Goal: Check status: Check status

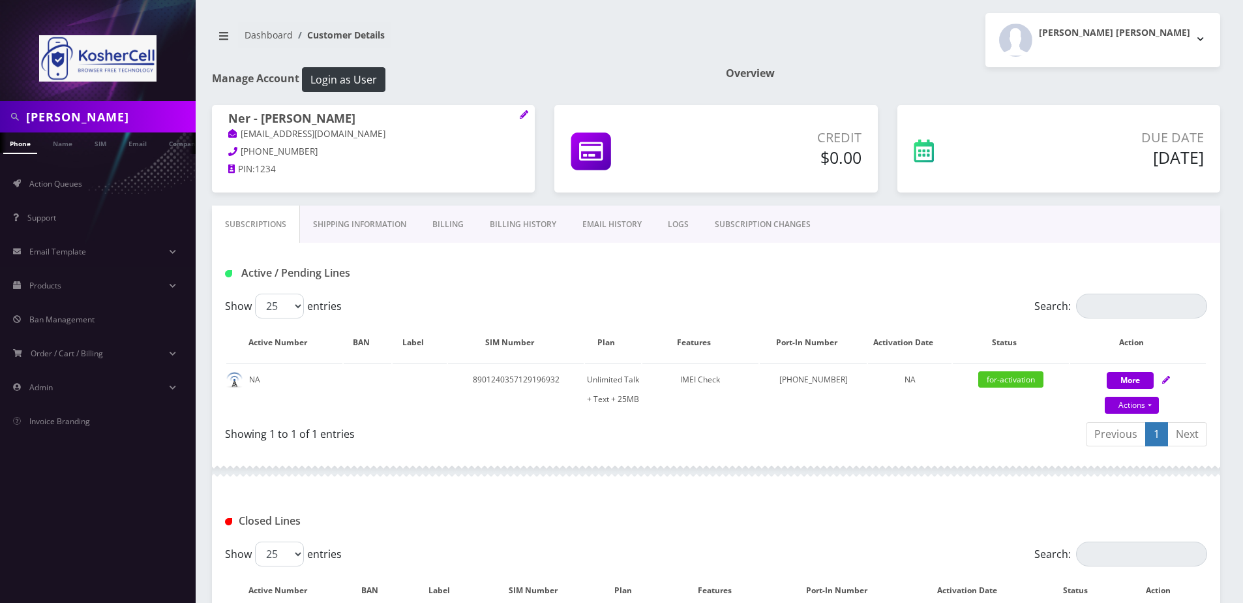
scroll to position [153, 0]
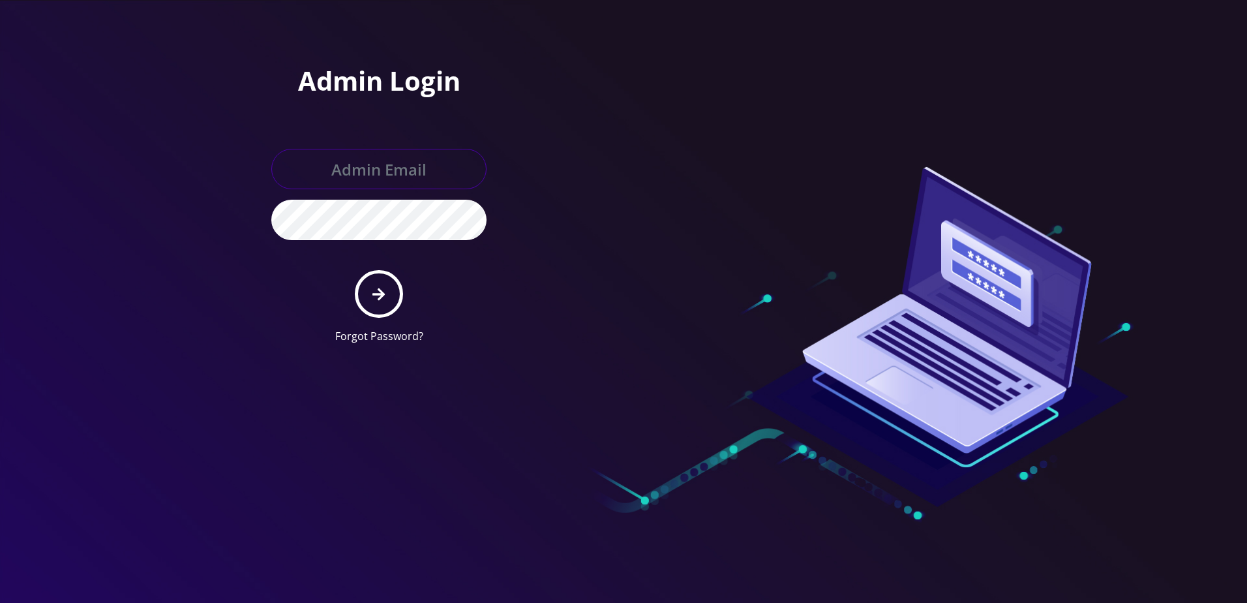
type input "[PERSON_NAME][EMAIL_ADDRESS][DOMAIN_NAME]"
click at [383, 316] on button "submit" at bounding box center [379, 294] width 48 height 48
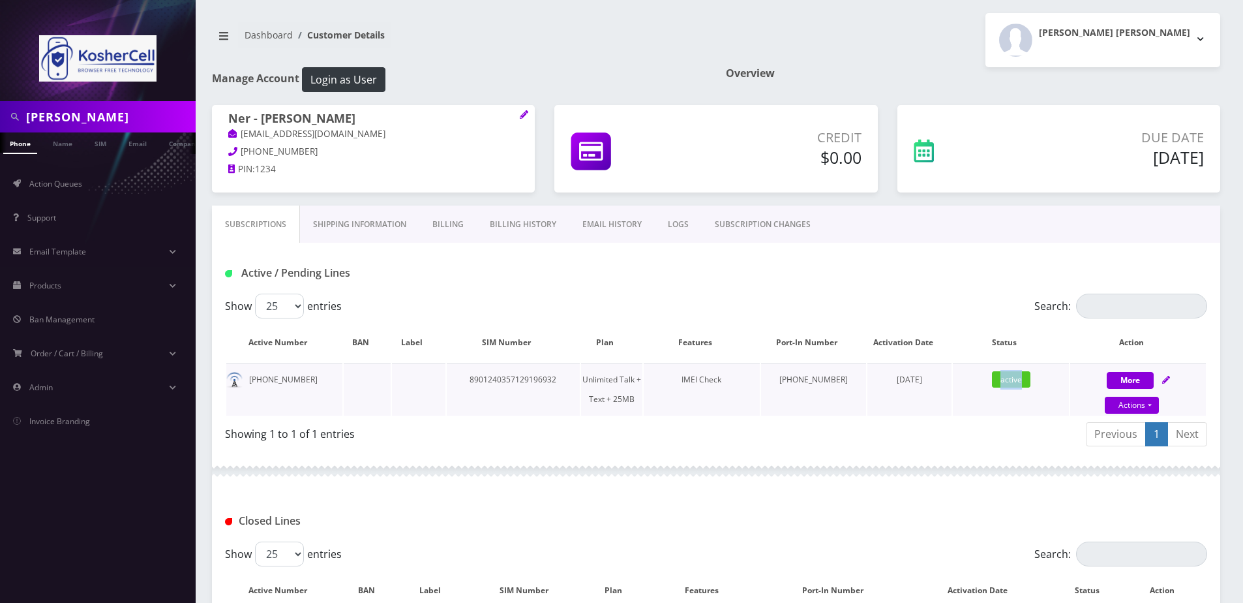
drag, startPoint x: 995, startPoint y: 387, endPoint x: 1021, endPoint y: 379, distance: 28.1
click at [1021, 379] on td "active" at bounding box center [1011, 389] width 116 height 53
drag, startPoint x: 1021, startPoint y: 379, endPoint x: 829, endPoint y: 254, distance: 229.6
click at [829, 254] on div "Active / Pending Lines" at bounding box center [716, 268] width 1008 height 51
